Goal: Task Accomplishment & Management: Complete application form

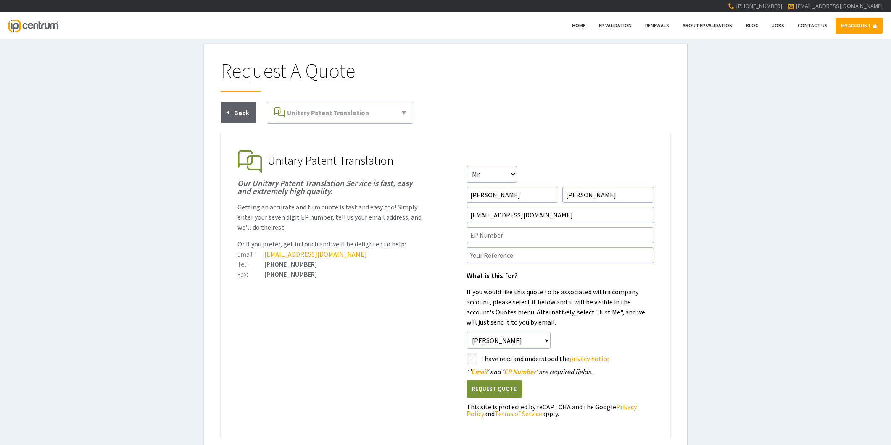
click at [424, 318] on ul "EP Validation & Unitary Effect IP Centrum makes European Patent Validation and …" at bounding box center [446, 285] width 450 height 305
click at [560, 238] on input"] "text" at bounding box center [559, 235] width 187 height 16
click at [485, 236] on input"] "text" at bounding box center [559, 235] width 187 height 16
paste input"] "3828811"
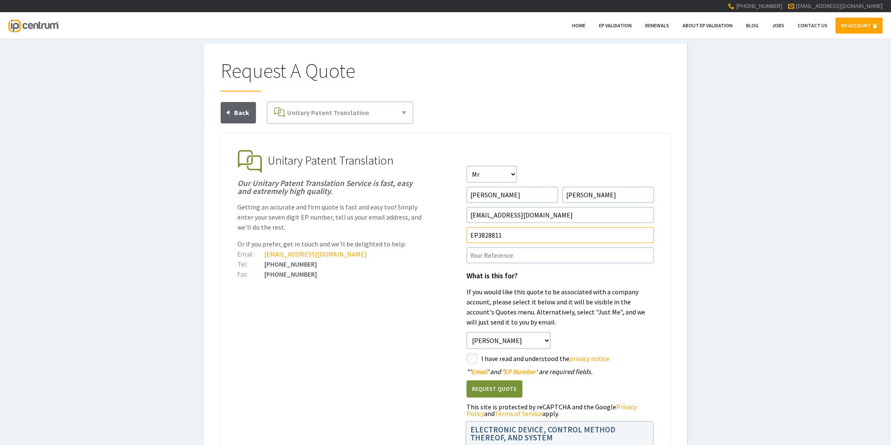
type input"] "EP3828811"
drag, startPoint x: 482, startPoint y: 256, endPoint x: 476, endPoint y: 246, distance: 12.0
click at [484, 257] on input"] "text" at bounding box center [559, 255] width 187 height 16
click at [471, 253] on input"] "text" at bounding box center [559, 255] width 187 height 16
paste input"] "P37338UP1V"
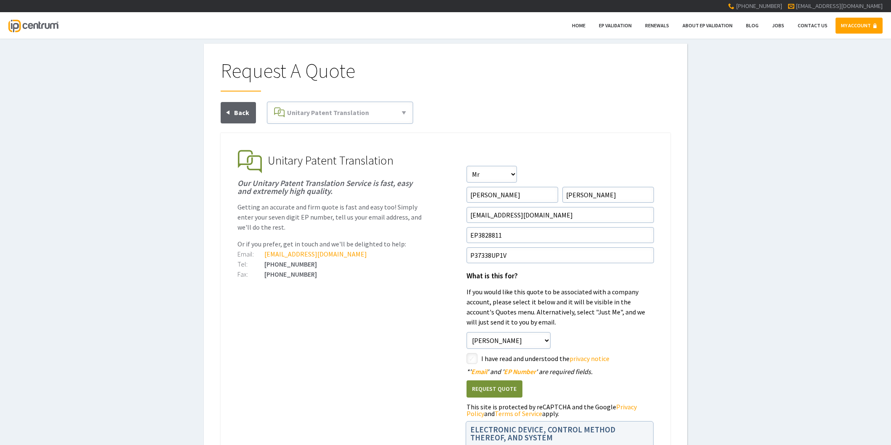
click at [431, 303] on ul "EP Validation & Unitary Effect IP Centrum makes European Patent Validation and …" at bounding box center [446, 325] width 450 height 385
click at [518, 257] on input"] "P37338UP1V" at bounding box center [559, 255] width 187 height 16
type input"] "P37338UP1V/PLB"
drag, startPoint x: 407, startPoint y: 313, endPoint x: 417, endPoint y: 311, distance: 10.4
click at [408, 313] on ul "EP Validation & Unitary Effect IP Centrum makes European Patent Validation and …" at bounding box center [446, 325] width 450 height 385
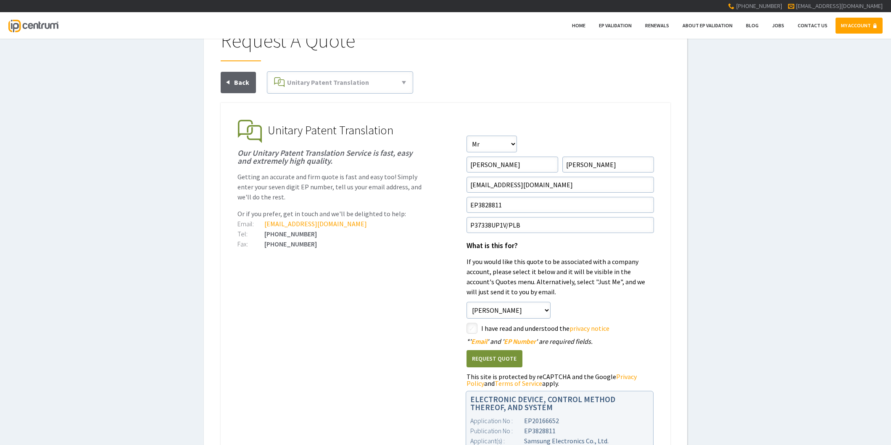
scroll to position [47, 0]
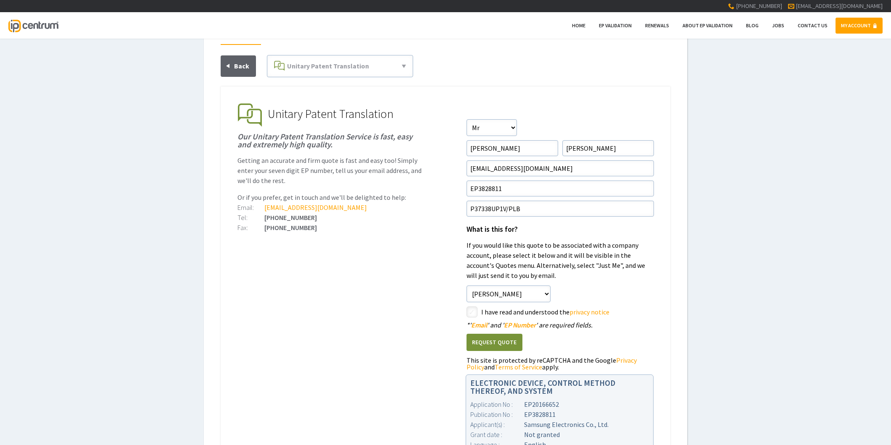
click at [471, 310] on input"] "checkbox" at bounding box center [473, 313] width 10 height 10
checkbox input"] "true"
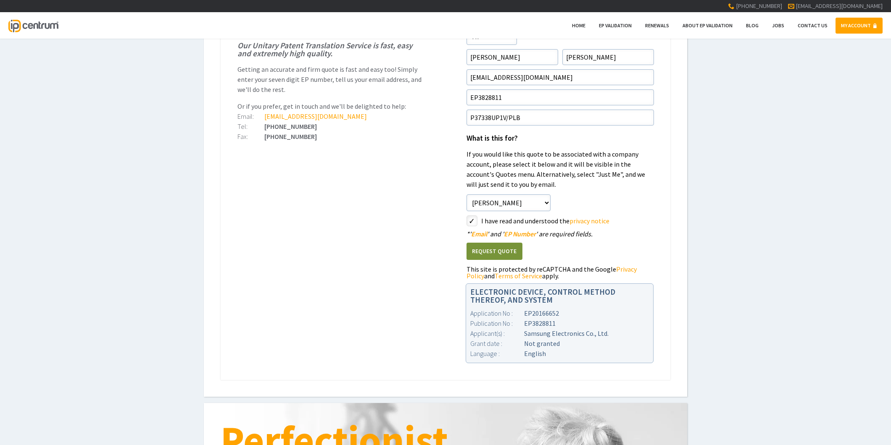
scroll to position [140, 0]
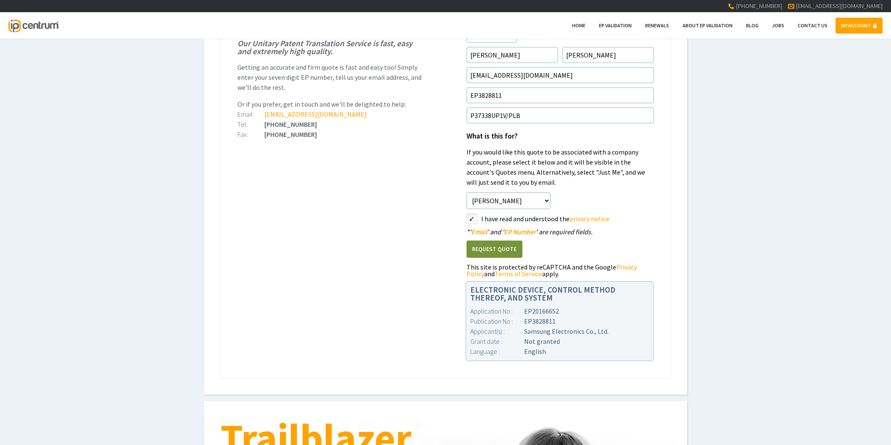
click at [430, 206] on ul "EP Validation & Unitary Effect IP Centrum makes European Patent Validation and …" at bounding box center [446, 185] width 450 height 385
click at [514, 255] on button "Request Quote" at bounding box center [494, 249] width 56 height 17
